Goal: Book appointment/travel/reservation

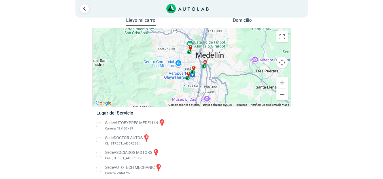
scroll to position [12, 0]
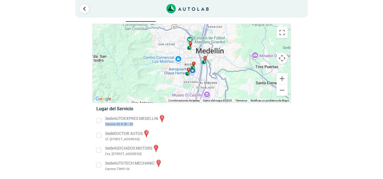
drag, startPoint x: 105, startPoint y: 124, endPoint x: 133, endPoint y: 124, distance: 28.3
click at [133, 124] on li "Sede AUTOEXPRES MEDELLIN a Carrera 45 # 30 - 29" at bounding box center [191, 120] width 199 height 13
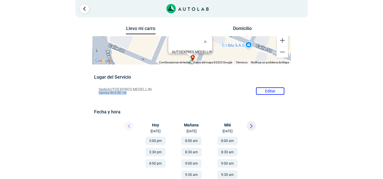
drag, startPoint x: 98, startPoint y: 93, endPoint x: 128, endPoint y: 94, distance: 30.0
click at [128, 94] on li "Sede AUTOEXPRES MEDELLIN Editar Carrera 45 # 30 - 29" at bounding box center [191, 91] width 194 height 9
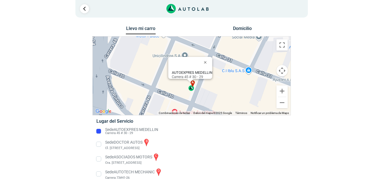
copy span "Carrera 45 # 30 - 29"
drag, startPoint x: 106, startPoint y: 133, endPoint x: 132, endPoint y: 133, distance: 26.3
click at [132, 133] on li "Sede AUTOEXPRES MEDELLIN Carrera 45 # 30 - 29" at bounding box center [191, 131] width 199 height 9
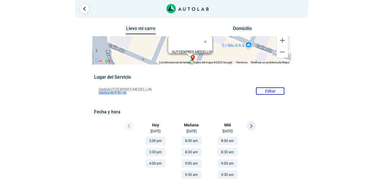
drag, startPoint x: 128, startPoint y: 92, endPoint x: 98, endPoint y: 92, distance: 30.6
click at [98, 92] on li "Sede AUTOEXPRES MEDELLIN Editar Carrera 45 # 30 - 29" at bounding box center [191, 91] width 194 height 9
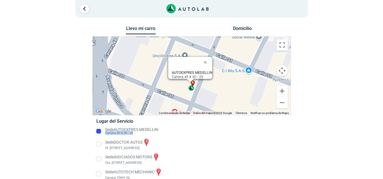
drag, startPoint x: 105, startPoint y: 133, endPoint x: 133, endPoint y: 133, distance: 28.0
click at [133, 133] on li "Sede AUTOEXPRES MEDELLIN Carrera 45 # 30 - 29" at bounding box center [191, 131] width 199 height 9
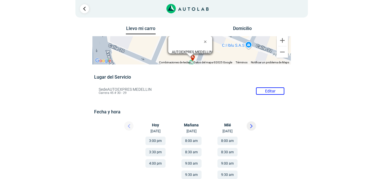
copy span "Carrera 45 # 30 - 29"
click at [84, 9] on link "Ir al paso anterior" at bounding box center [84, 8] width 9 height 9
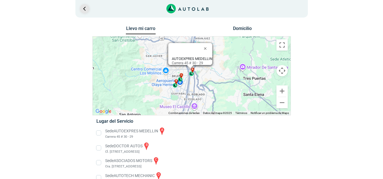
click at [84, 11] on link "Ir al paso anterior" at bounding box center [84, 8] width 9 height 9
